Goal: Transaction & Acquisition: Download file/media

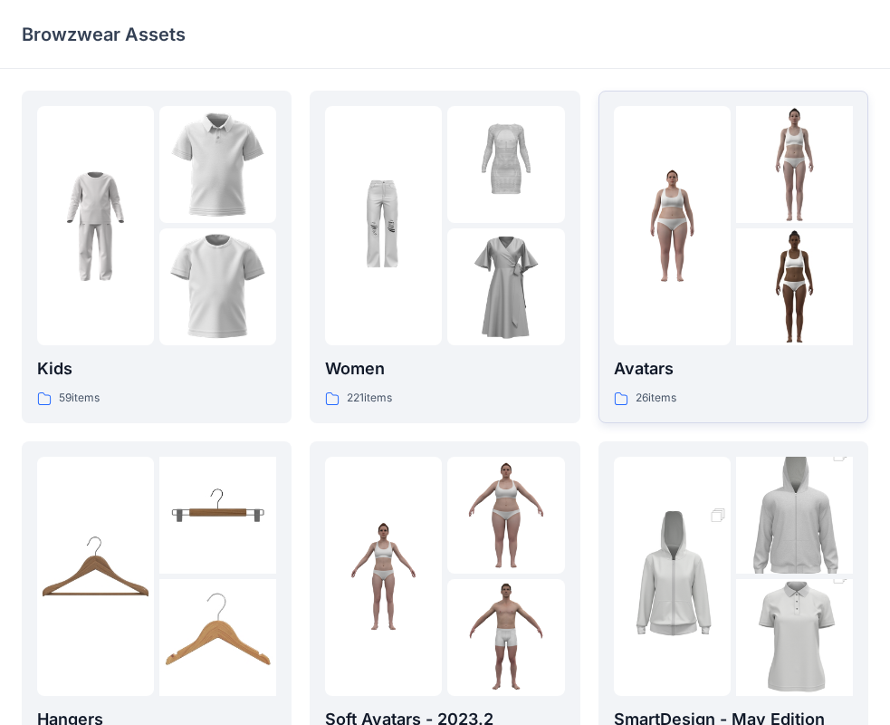
click at [738, 402] on div "26 items" at bounding box center [733, 398] width 239 height 19
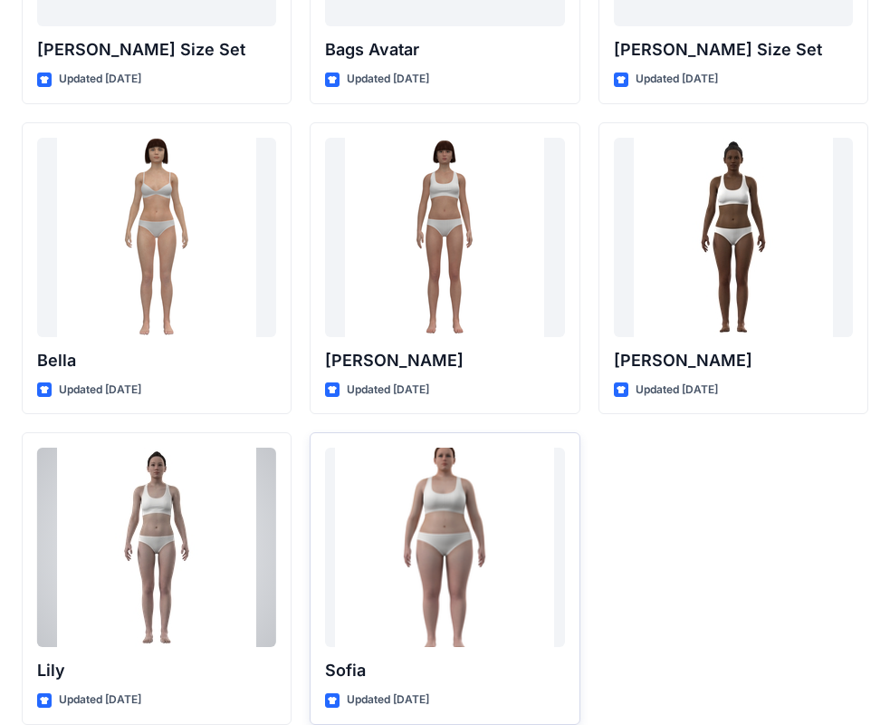
scroll to position [2162, 0]
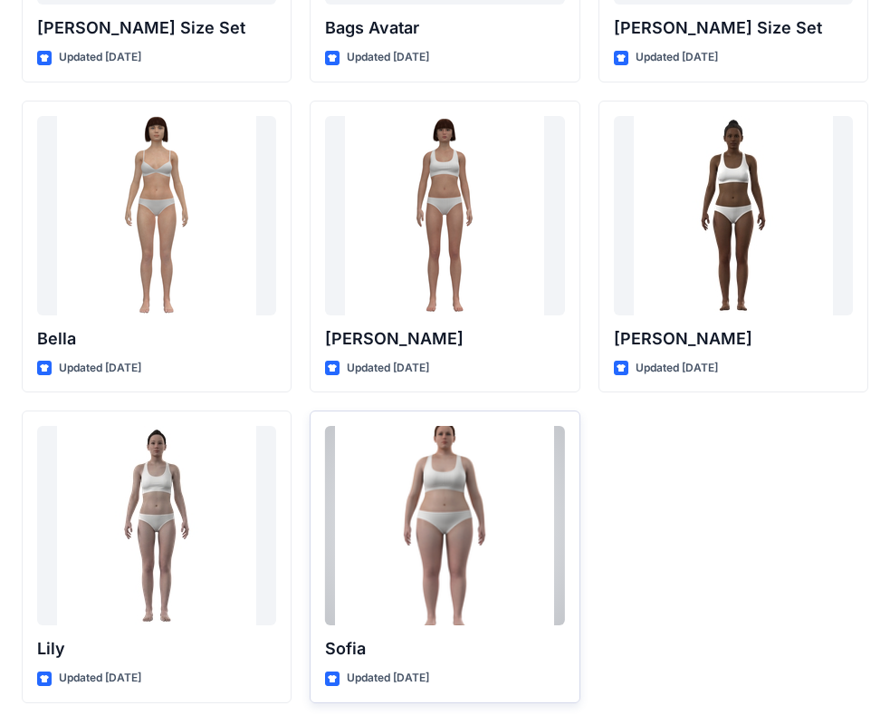
click at [461, 559] on div at bounding box center [444, 525] width 239 height 199
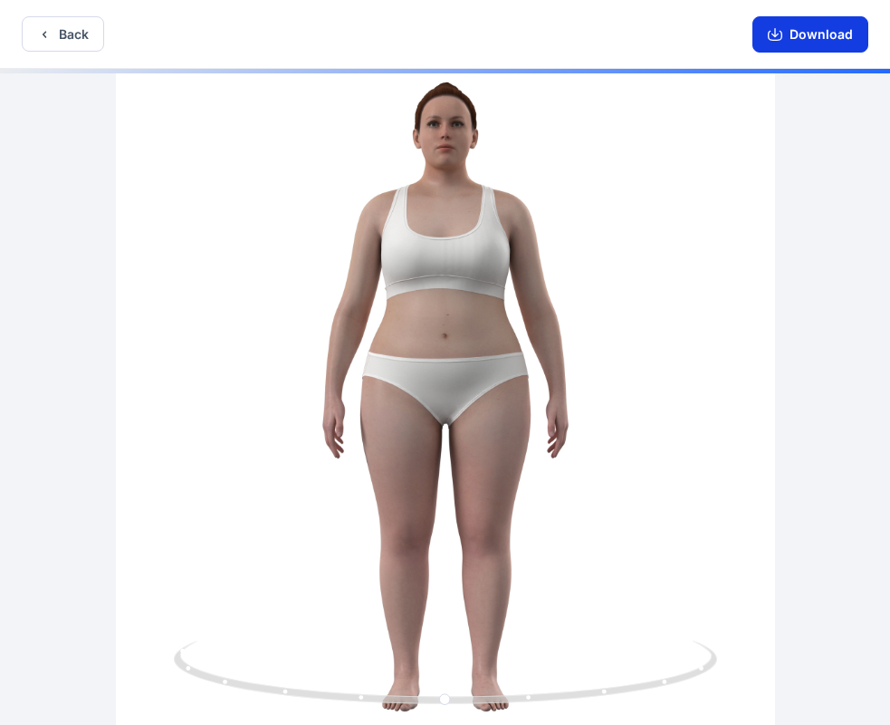
click at [808, 34] on button "Download" at bounding box center [811, 34] width 116 height 36
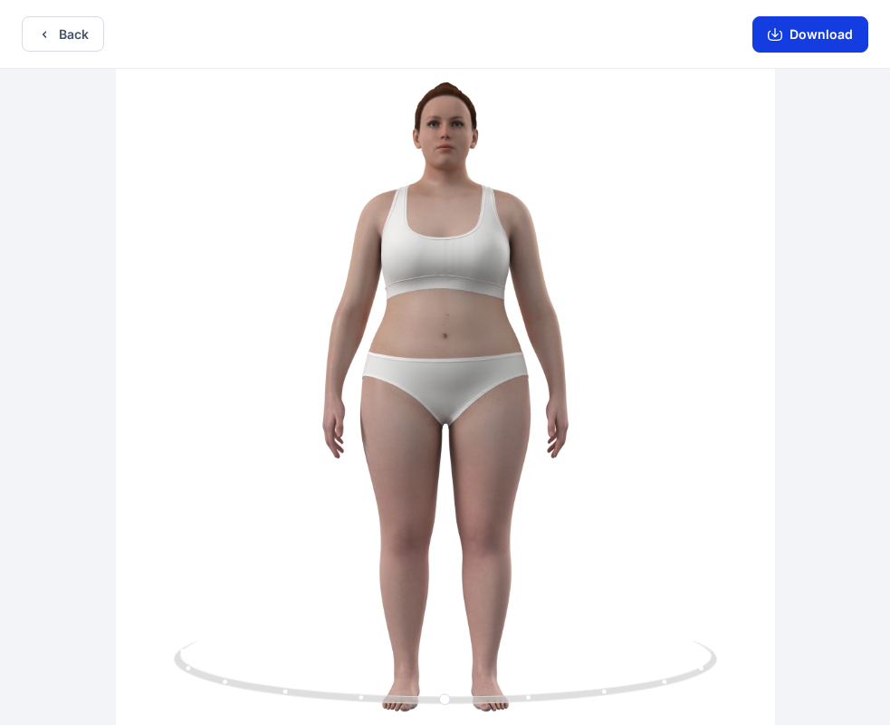
click at [794, 36] on button "Download" at bounding box center [811, 34] width 116 height 36
click at [799, 39] on button "Download" at bounding box center [811, 34] width 116 height 36
click at [802, 40] on button "Download" at bounding box center [811, 34] width 116 height 36
click at [813, 32] on button "Download" at bounding box center [811, 34] width 116 height 36
click at [810, 39] on button "Download" at bounding box center [811, 34] width 116 height 36
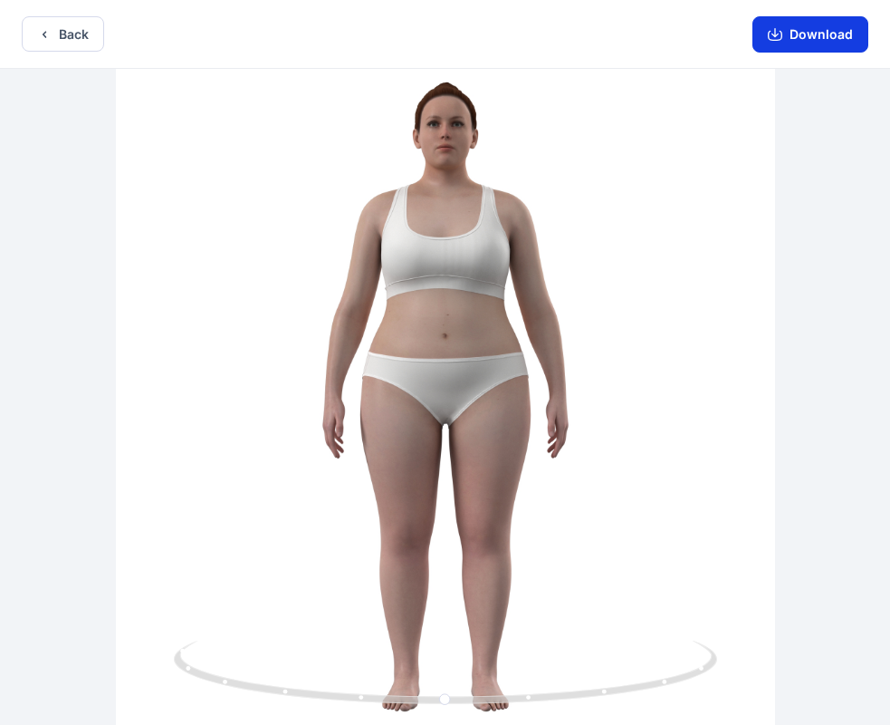
click at [820, 39] on button "Download" at bounding box center [811, 34] width 116 height 36
click at [812, 39] on button "Download" at bounding box center [811, 34] width 116 height 36
drag, startPoint x: 812, startPoint y: 39, endPoint x: 687, endPoint y: 45, distance: 125.2
click at [812, 41] on button "Download" at bounding box center [811, 34] width 116 height 36
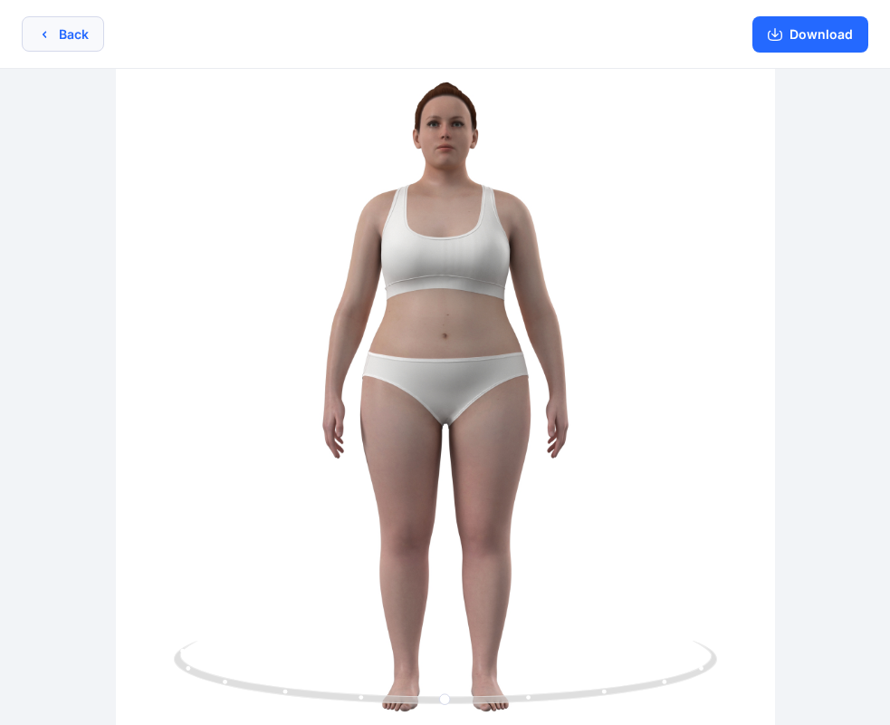
click at [34, 20] on button "Back" at bounding box center [63, 33] width 82 height 35
click at [47, 38] on icon "button" at bounding box center [44, 34] width 14 height 14
click at [823, 38] on button "Download" at bounding box center [811, 34] width 116 height 36
